Goal: Find specific page/section: Find specific page/section

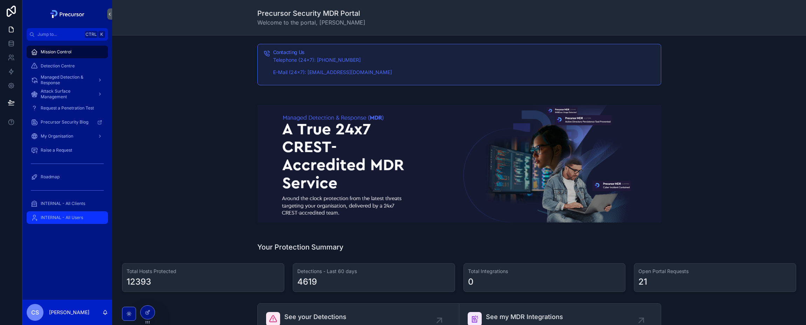
click at [61, 218] on span "INTERNAL - All Users" at bounding box center [62, 218] width 42 height 6
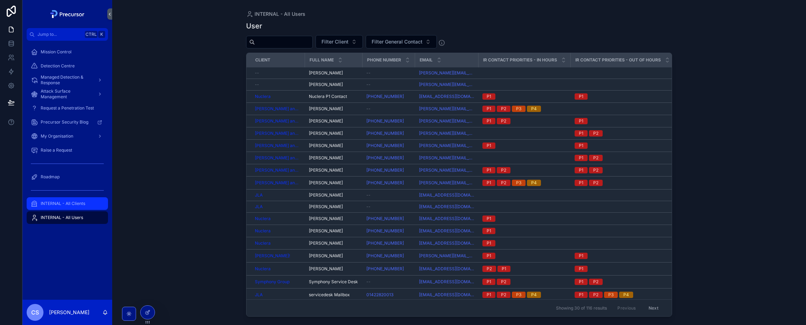
click at [60, 202] on span "INTERNAL - All Clients" at bounding box center [63, 204] width 45 height 6
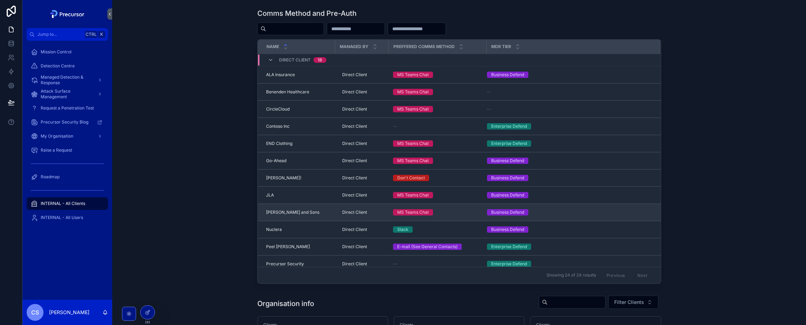
click at [310, 213] on span "[PERSON_NAME] and Sons" at bounding box center [292, 212] width 53 height 6
click at [283, 212] on span "[PERSON_NAME] and Sons" at bounding box center [292, 212] width 53 height 6
click at [503, 214] on div "Business Defend" at bounding box center [507, 212] width 33 height 6
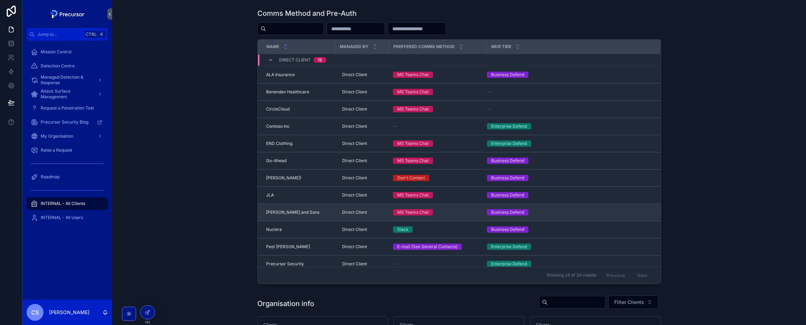
drag, startPoint x: 503, startPoint y: 214, endPoint x: 496, endPoint y: 215, distance: 7.4
click at [496, 215] on div "Business Defend" at bounding box center [507, 212] width 33 height 6
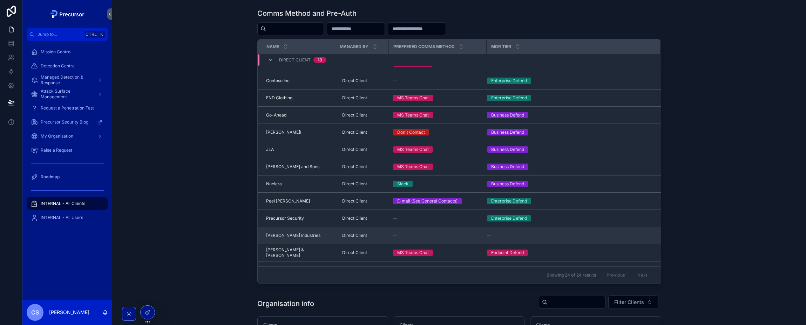
scroll to position [70, 0]
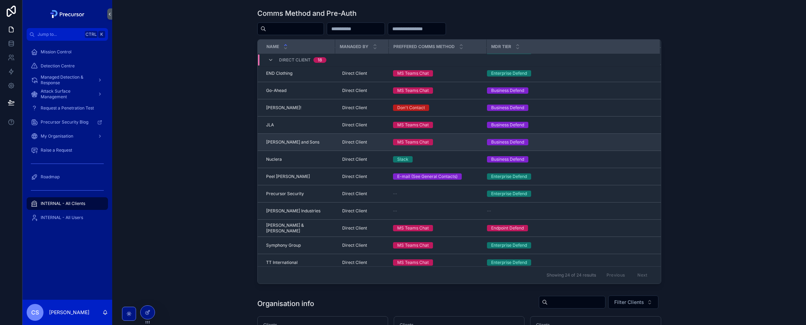
click at [280, 140] on span "[PERSON_NAME] and Sons" at bounding box center [292, 142] width 53 height 6
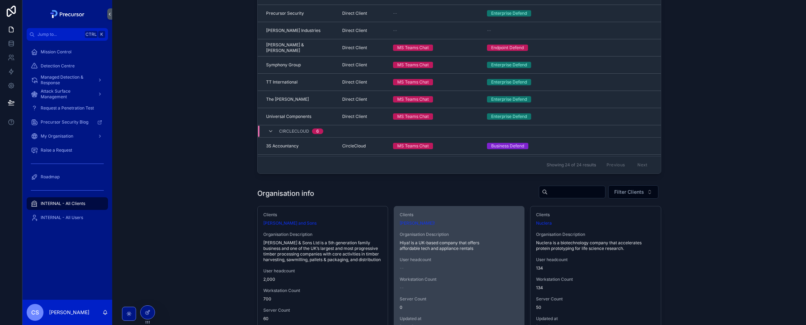
scroll to position [175, 0]
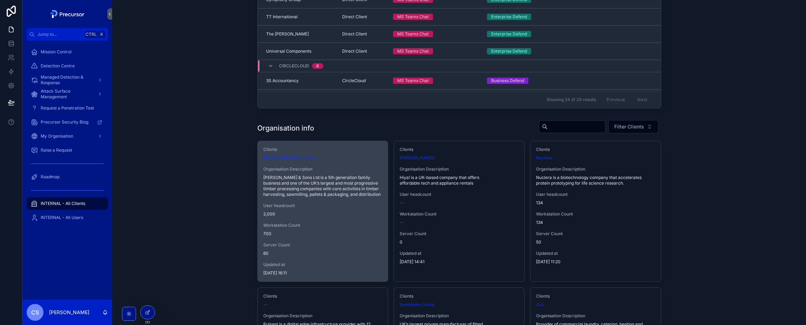
click at [322, 179] on span "[PERSON_NAME] & Sons Ltd is a 5th generation family business and one of the UK’…" at bounding box center [322, 186] width 119 height 22
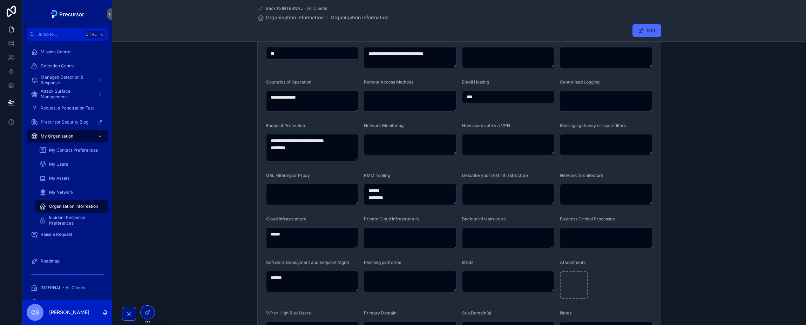
scroll to position [175, 0]
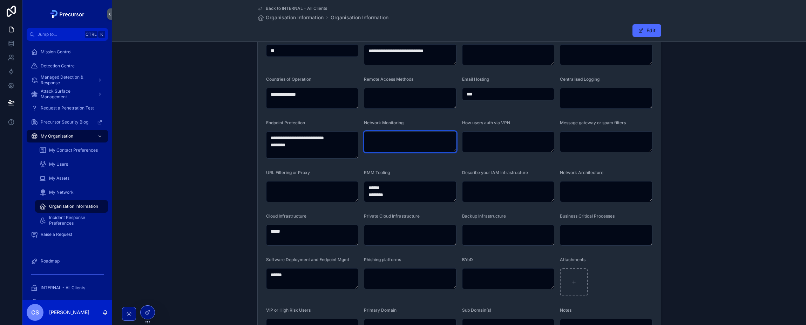
click at [402, 141] on textarea "scrollable content" at bounding box center [410, 141] width 93 height 21
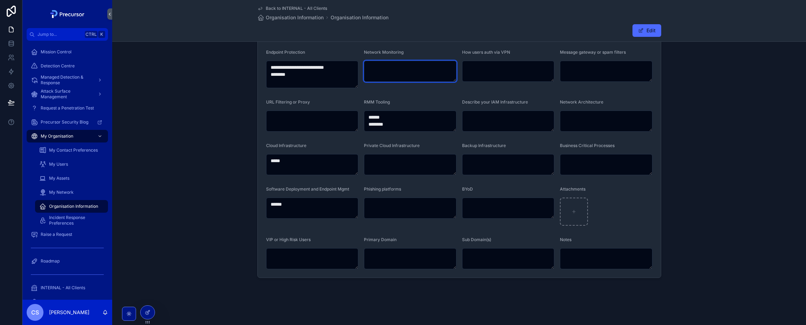
scroll to position [247, 0]
